Goal: Task Accomplishment & Management: Complete application form

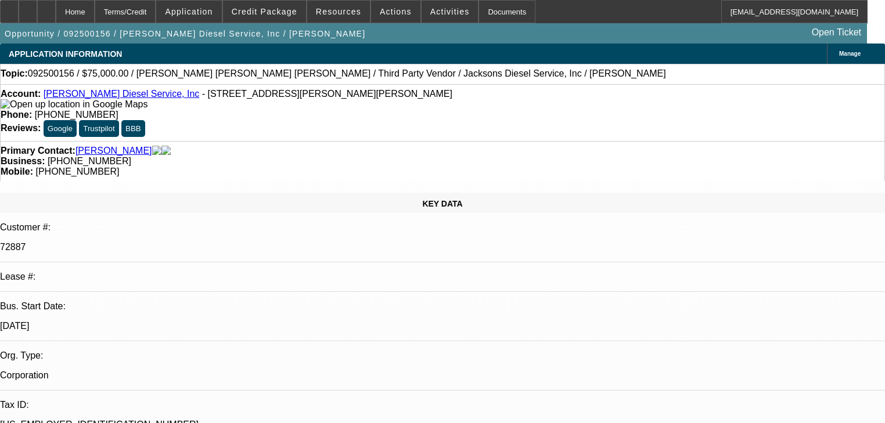
select select "0"
select select "2"
select select "0"
select select "1"
select select "2"
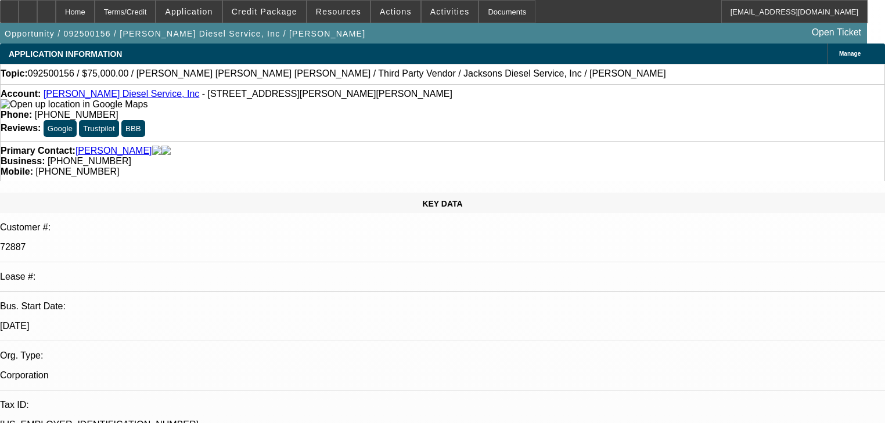
select select "6"
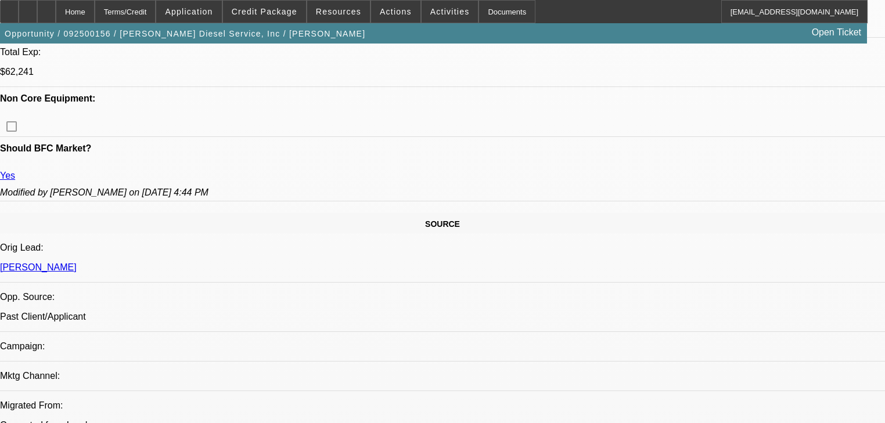
scroll to position [557, 0]
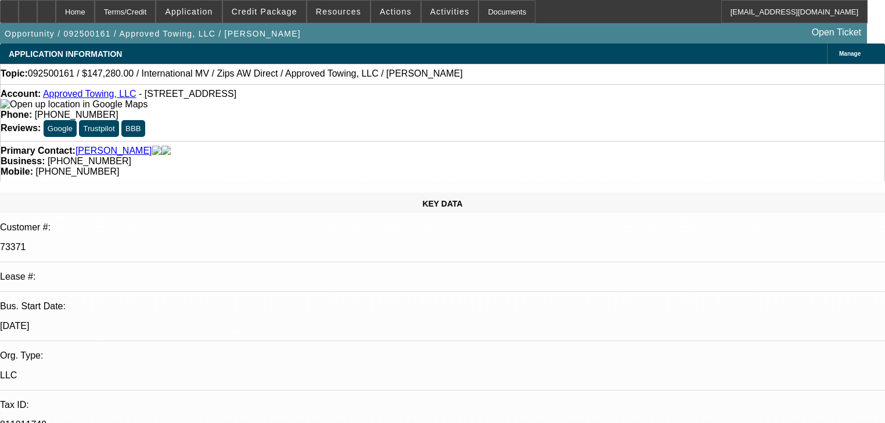
select select "0"
select select "0.1"
select select "0"
select select "2"
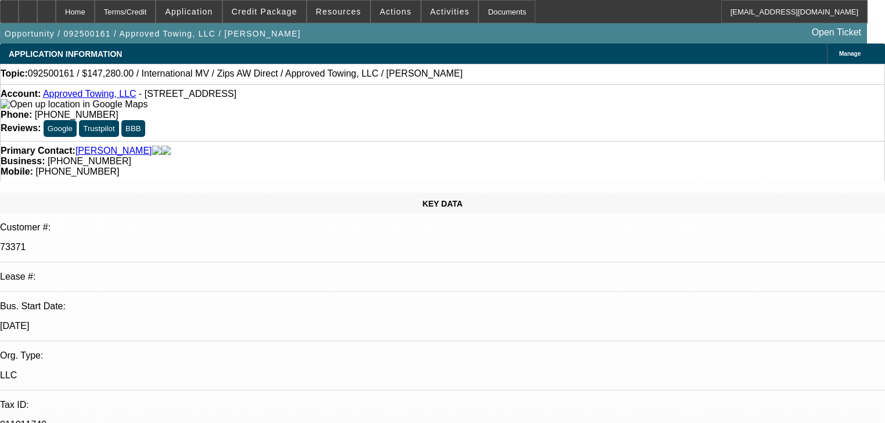
select select "0.1"
select select "1"
select select "4"
select select "1"
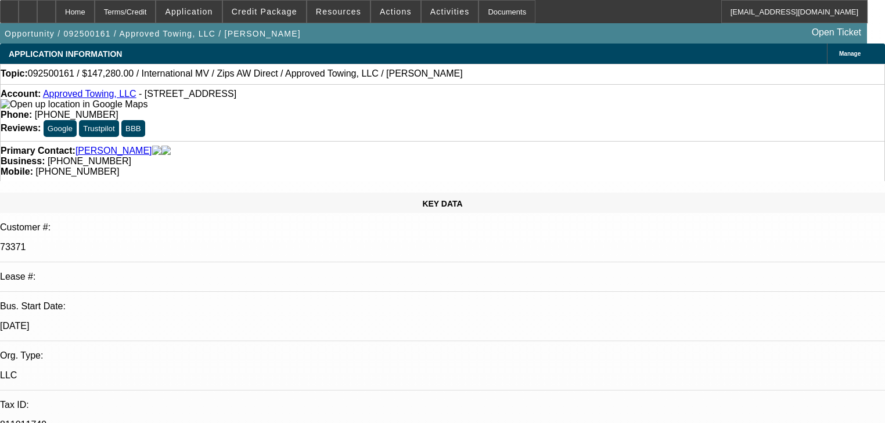
select select "2"
select select "4"
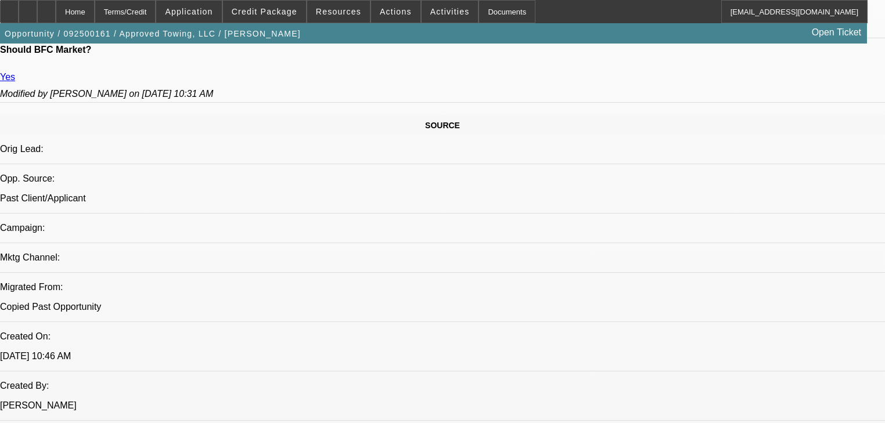
scroll to position [650, 0]
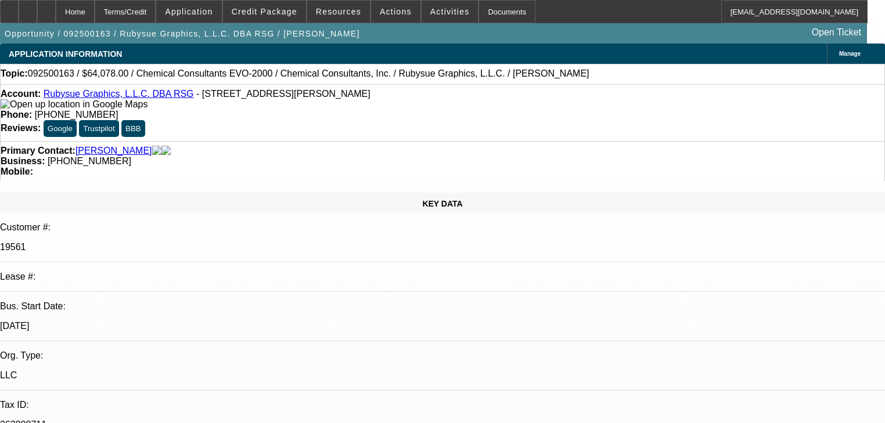
select select "0"
select select "2"
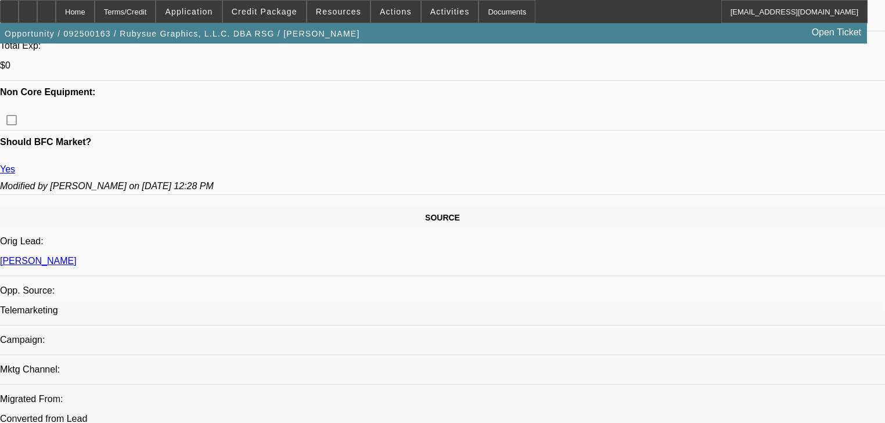
scroll to position [557, 0]
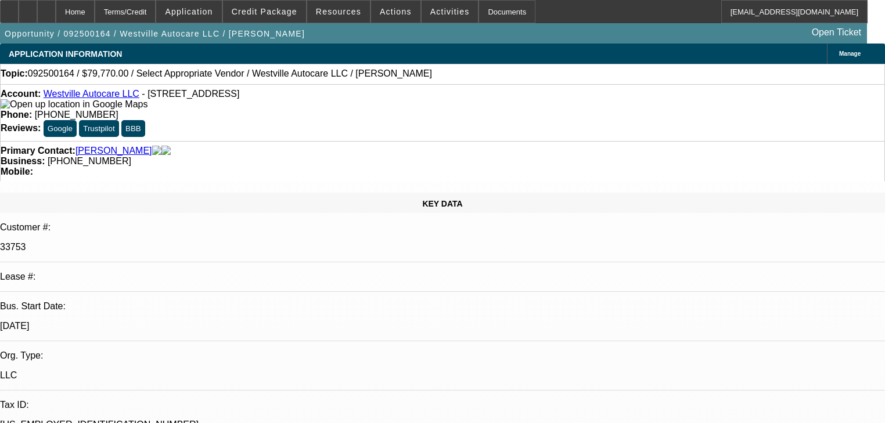
select select "0"
select select "2"
select select "0.1"
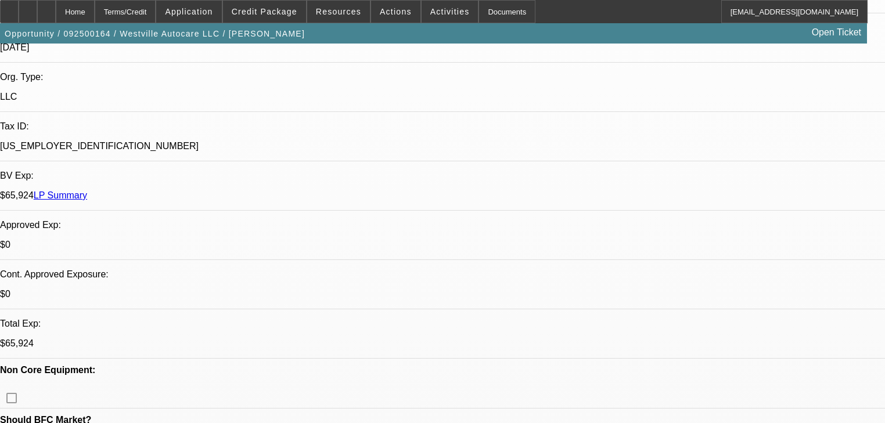
select select "1"
select select "2"
select select "4"
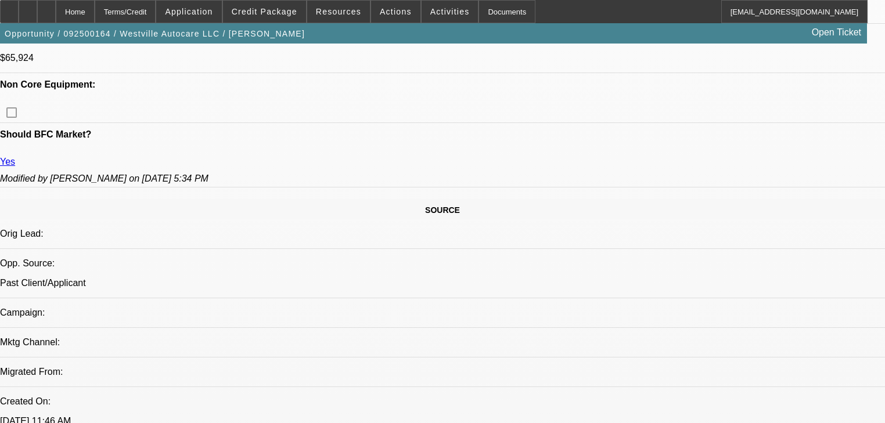
scroll to position [604, 0]
